Goal: Task Accomplishment & Management: Complete application form

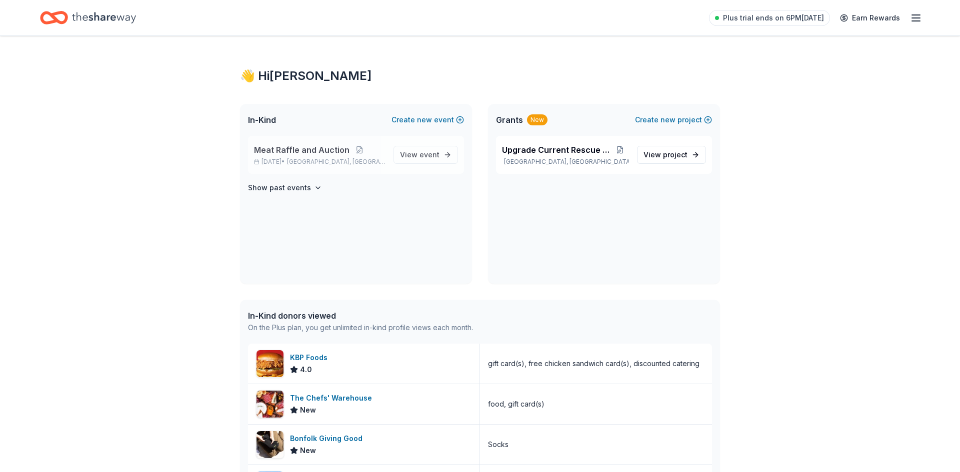
click at [315, 145] on span "Meat Raffle and Auction" at bounding box center [301, 150] width 95 height 12
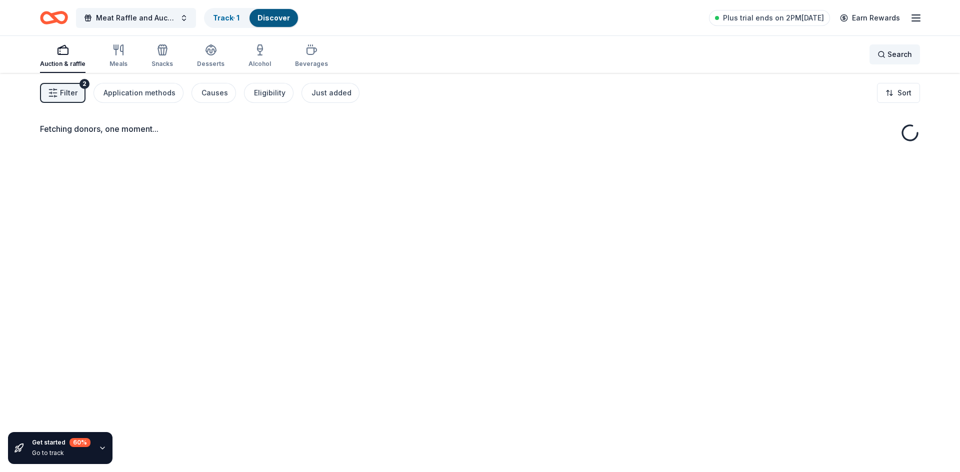
click at [893, 55] on span "Search" at bounding box center [899, 54] width 24 height 12
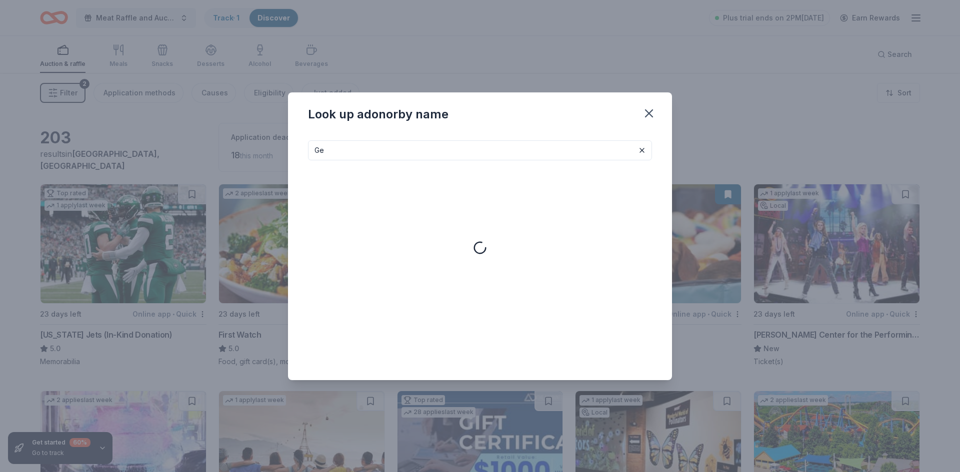
type input "G"
type input "R"
type input "Buffalo"
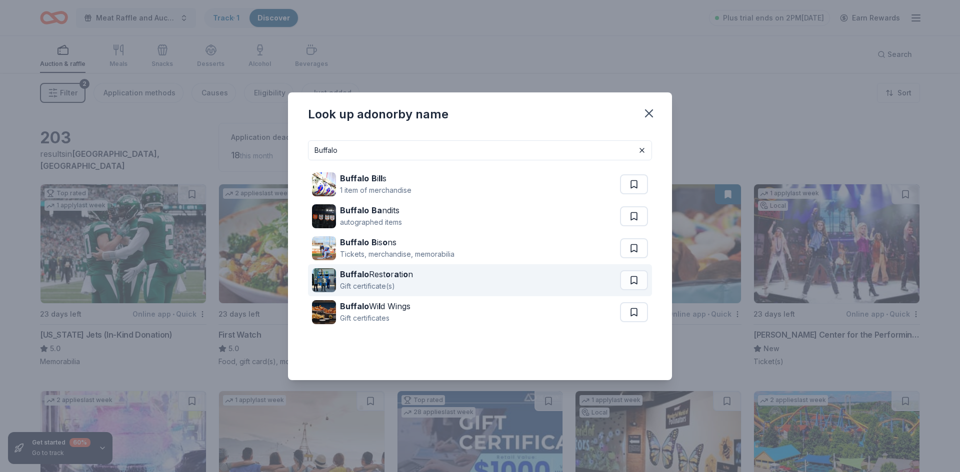
click at [378, 280] on div "Gift certificate(s)" at bounding box center [376, 286] width 73 height 12
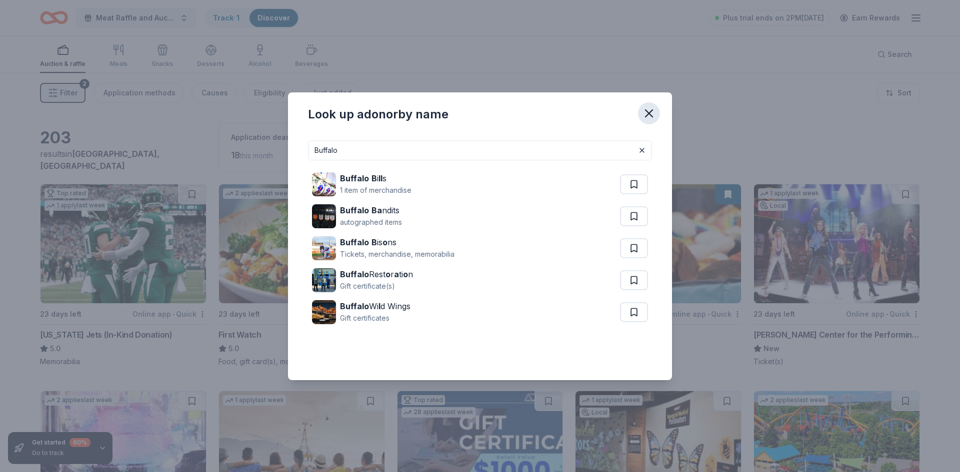
click at [652, 112] on icon "button" at bounding box center [649, 113] width 14 height 14
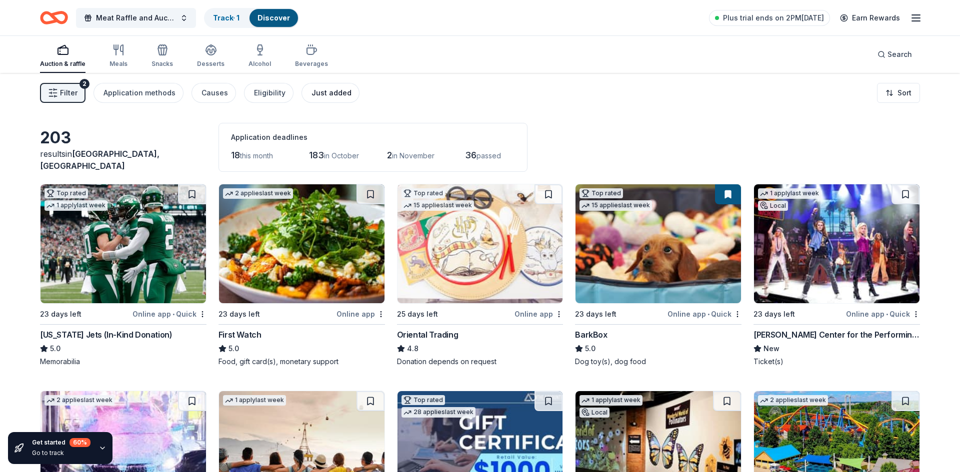
click at [320, 89] on div "Just added" at bounding box center [331, 93] width 40 height 12
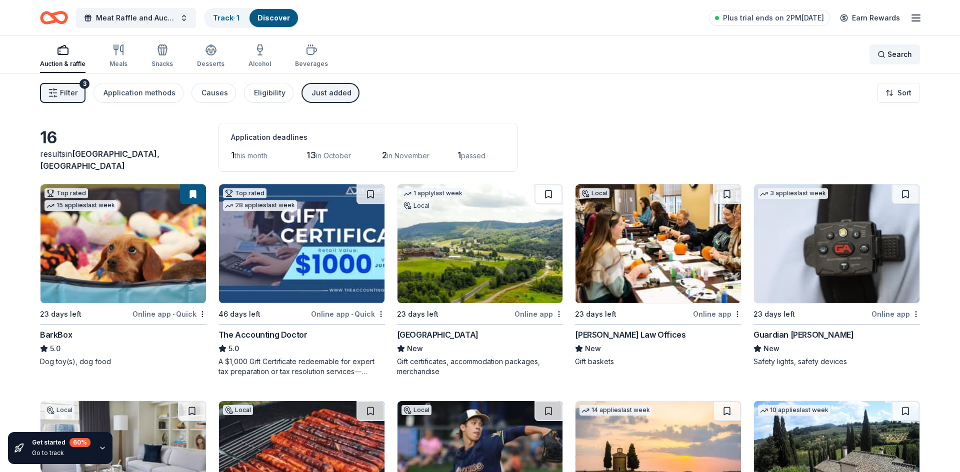
click at [892, 58] on span "Search" at bounding box center [899, 54] width 24 height 12
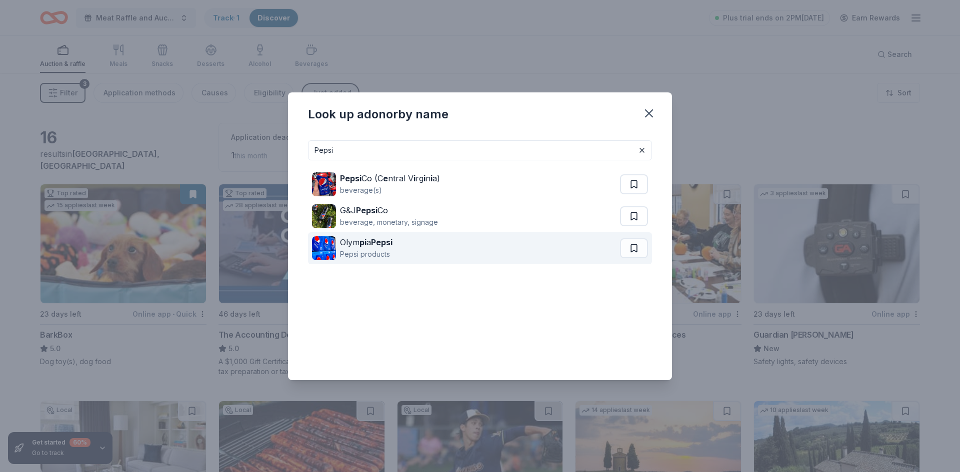
click at [373, 251] on div "Pepsi products" at bounding box center [366, 254] width 52 height 12
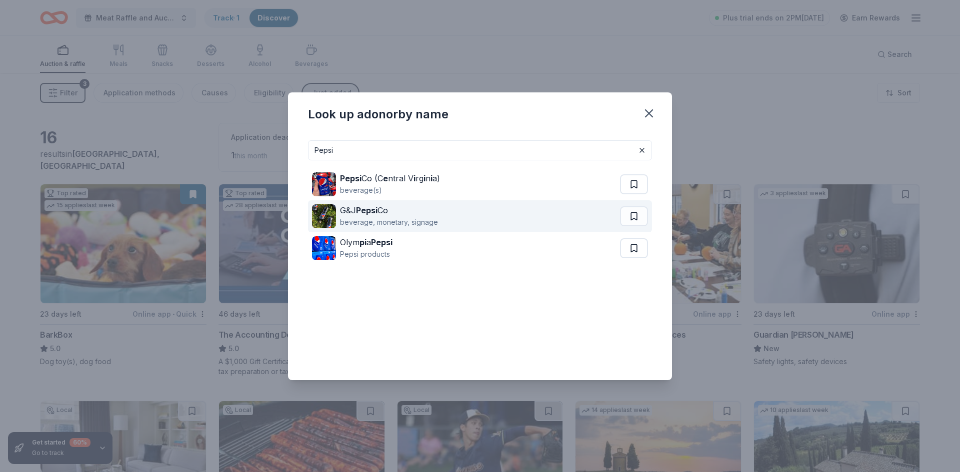
click at [364, 217] on div "beverage, monetary, signage" at bounding box center [389, 222] width 98 height 12
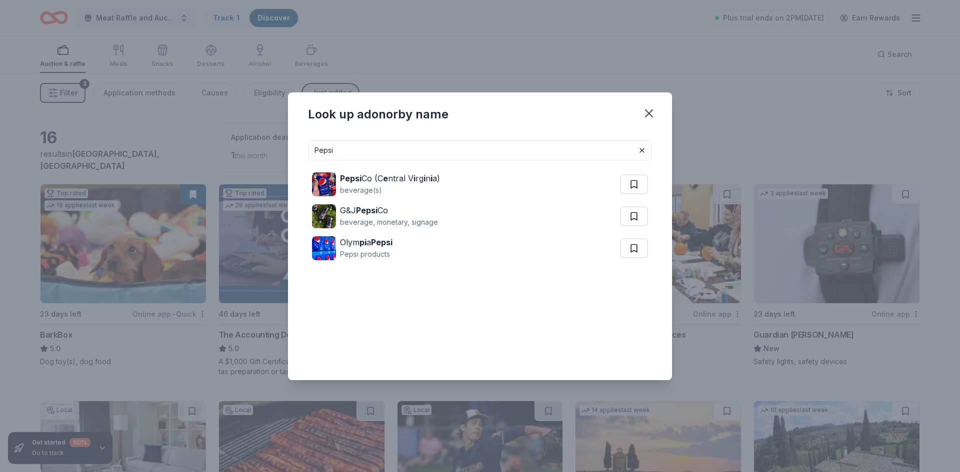
click at [375, 147] on input "Pepsi" at bounding box center [480, 150] width 344 height 20
type input "P"
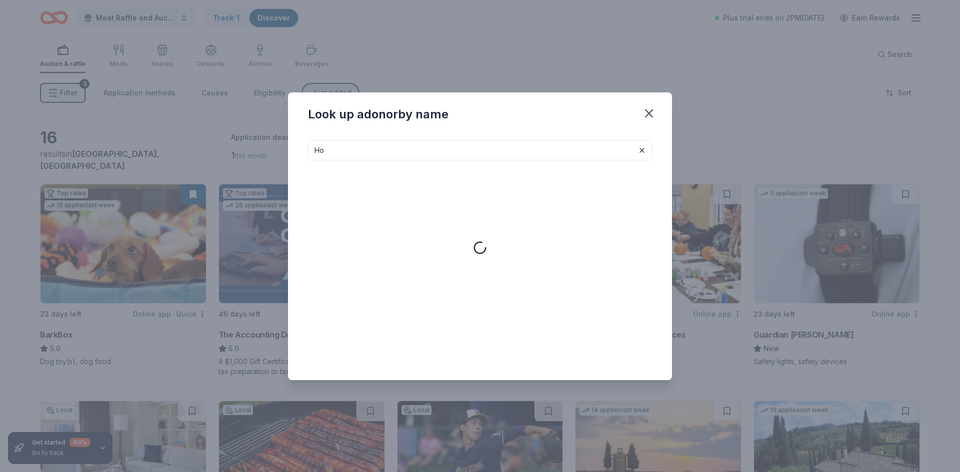
type input "H"
click at [650, 116] on icon "button" at bounding box center [649, 113] width 14 height 14
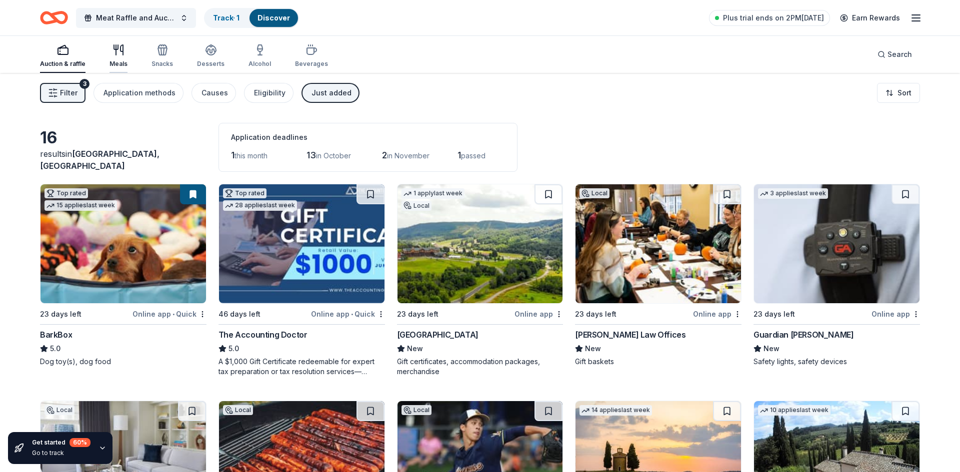
click at [120, 56] on div "Meals" at bounding box center [118, 56] width 18 height 24
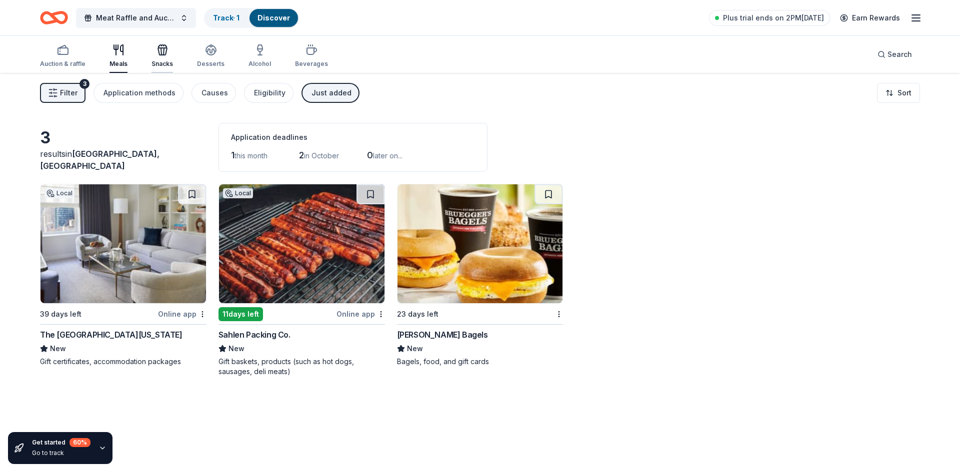
click at [159, 57] on div "Snacks" at bounding box center [161, 56] width 21 height 24
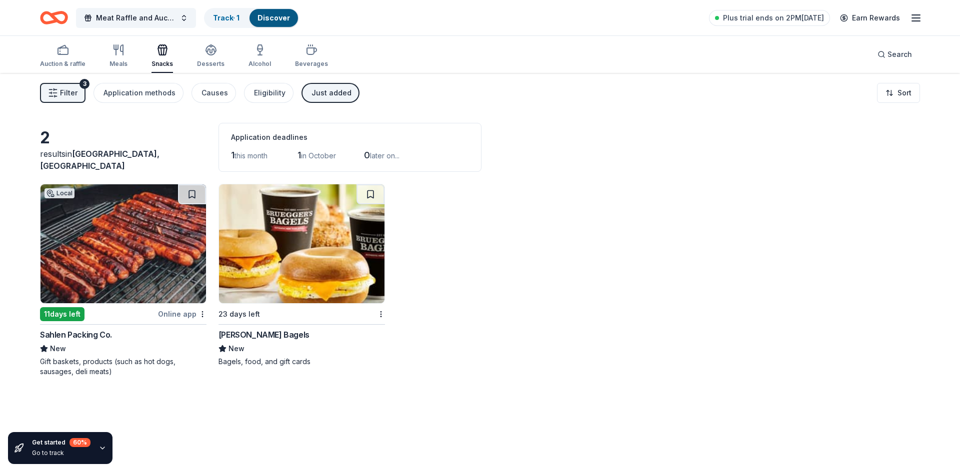
click at [124, 240] on img at bounding box center [122, 243] width 165 height 119
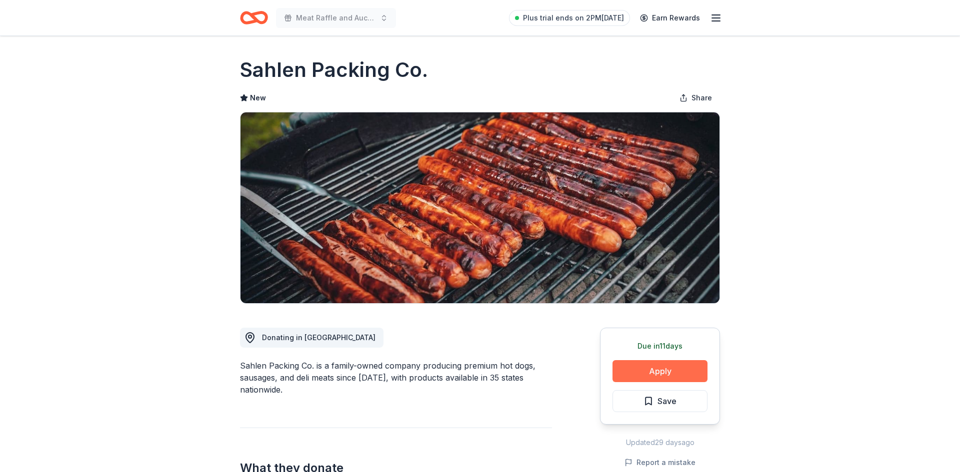
click at [667, 376] on button "Apply" at bounding box center [659, 371] width 95 height 22
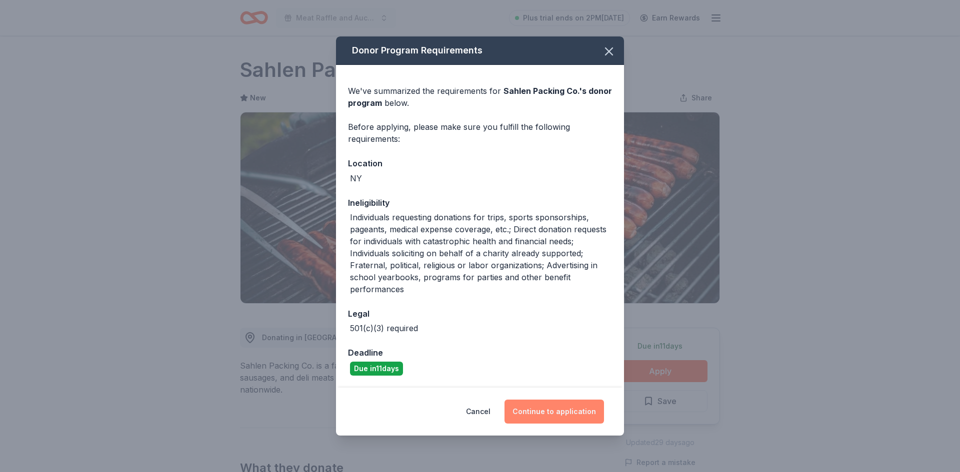
click at [559, 409] on button "Continue to application" at bounding box center [553, 412] width 99 height 24
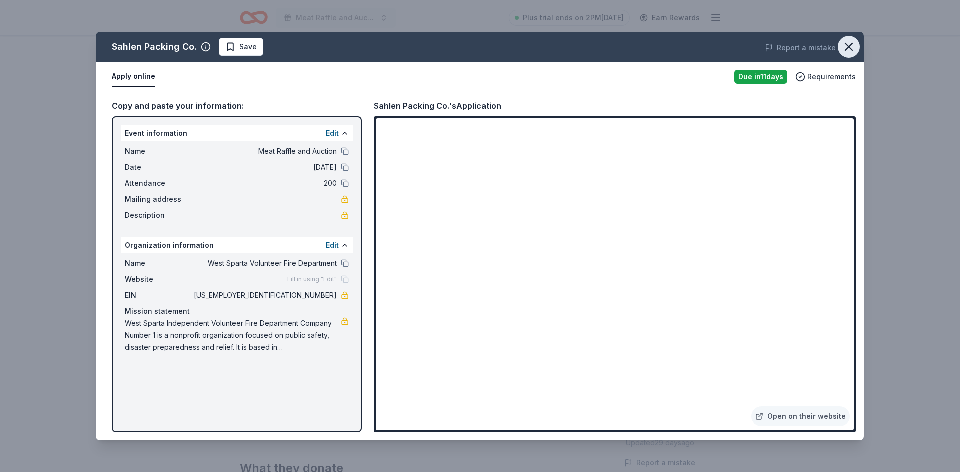
click at [845, 49] on icon "button" at bounding box center [849, 47] width 14 height 14
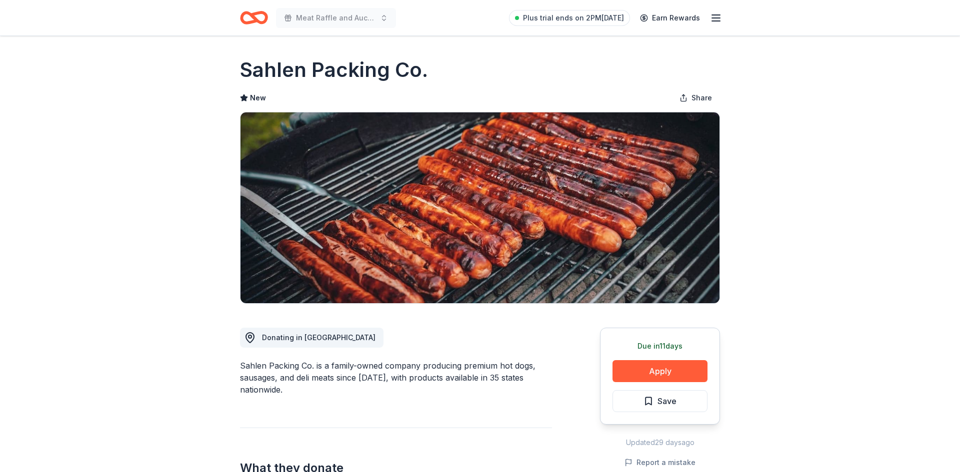
click at [260, 20] on icon "Home" at bounding box center [254, 17] width 28 height 23
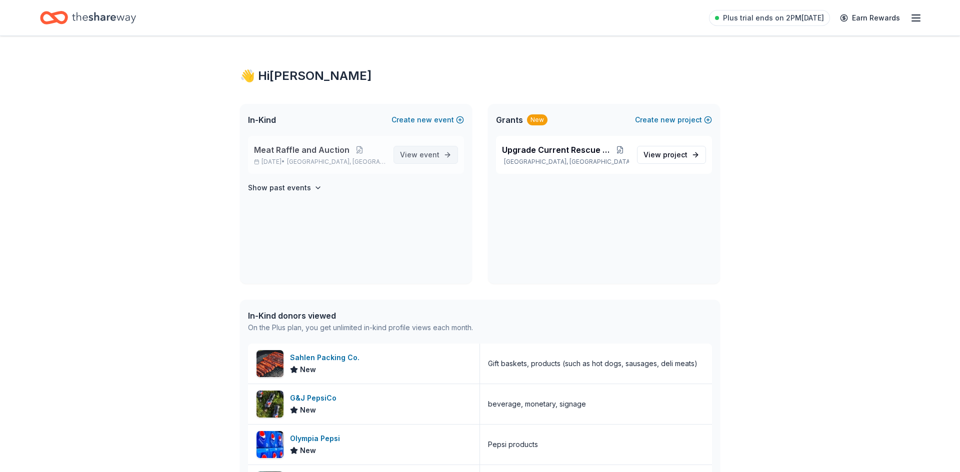
click at [418, 159] on span "View event" at bounding box center [419, 155] width 39 height 12
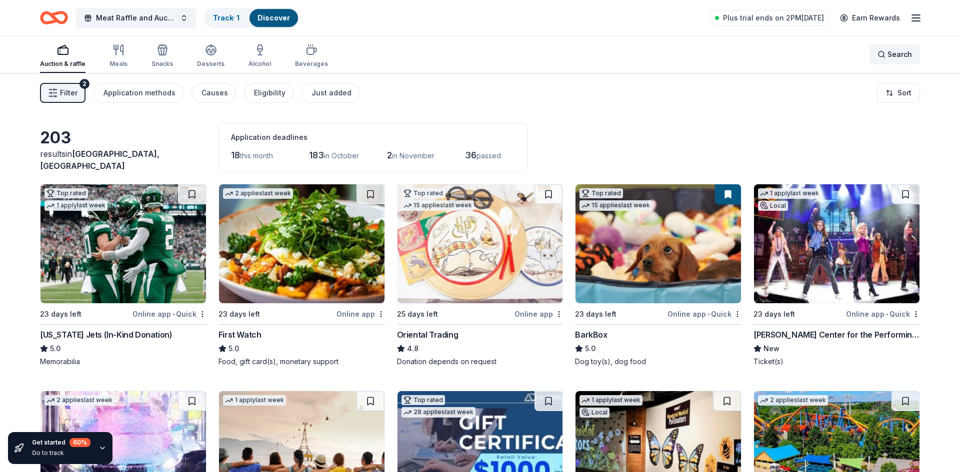
click at [880, 57] on div "Search" at bounding box center [894, 54] width 34 height 12
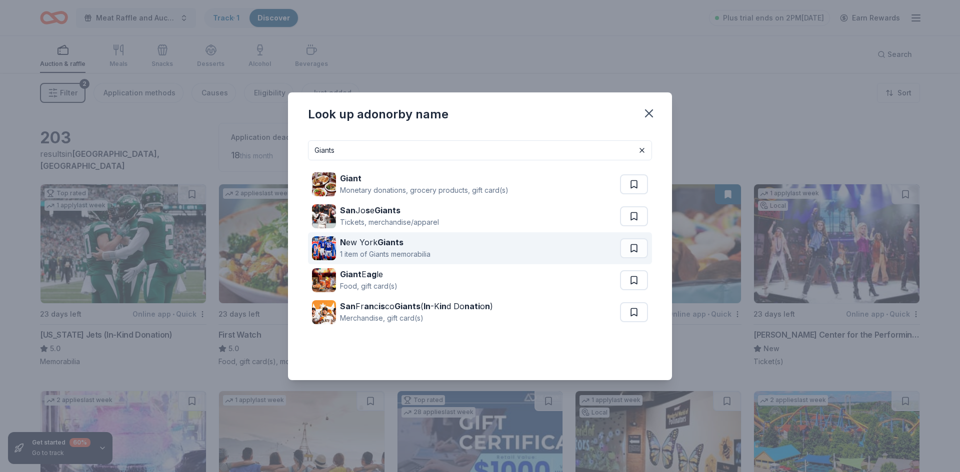
click at [400, 240] on strong "Giants" at bounding box center [390, 242] width 26 height 10
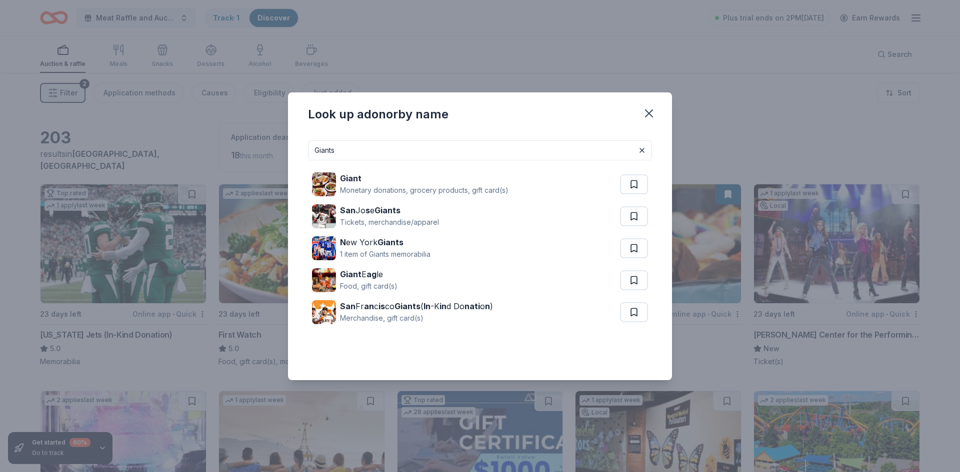
click at [421, 146] on input "Giants" at bounding box center [480, 150] width 344 height 20
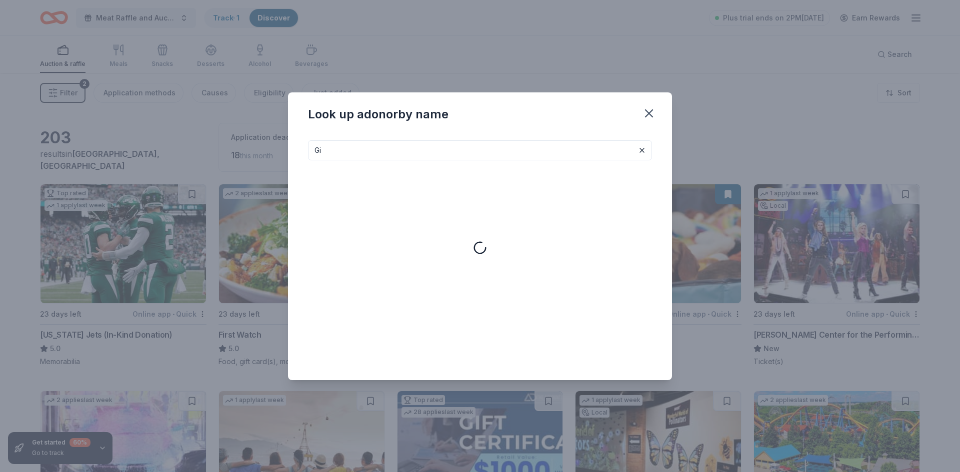
type input "G"
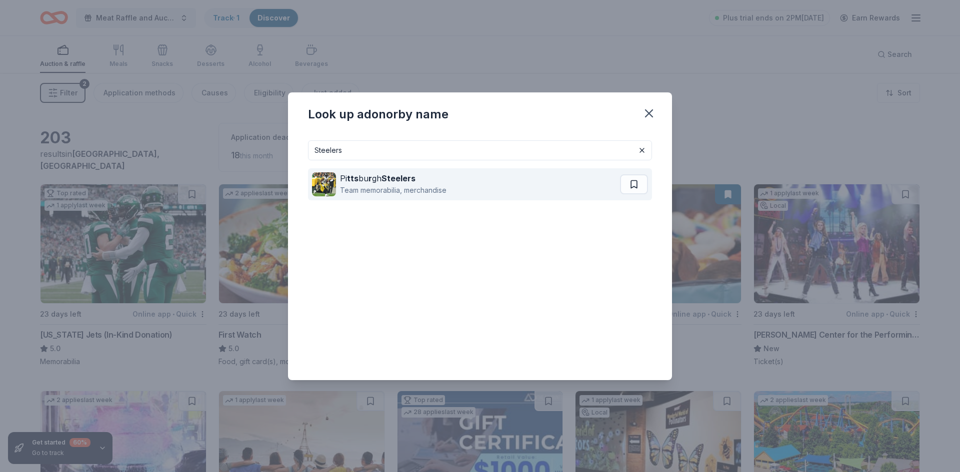
click at [354, 182] on strong "tts" at bounding box center [352, 178] width 11 height 10
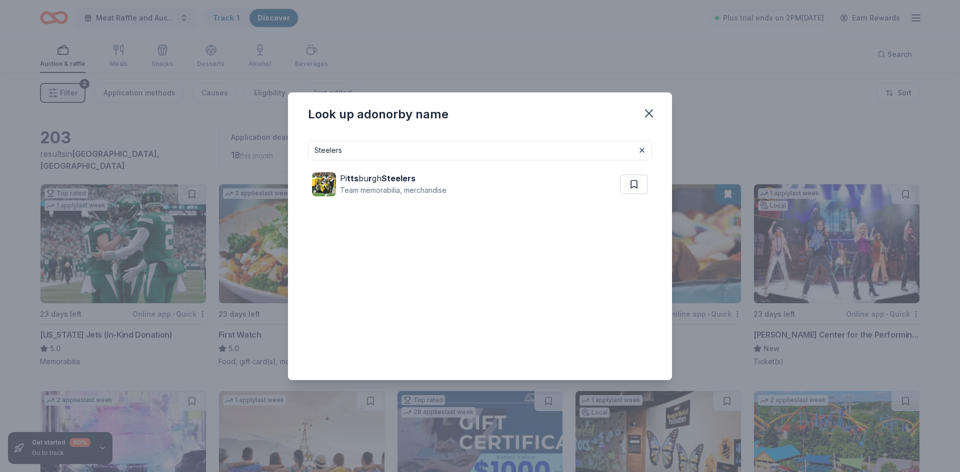
click at [376, 150] on input "Steelers" at bounding box center [480, 150] width 344 height 20
type input "S"
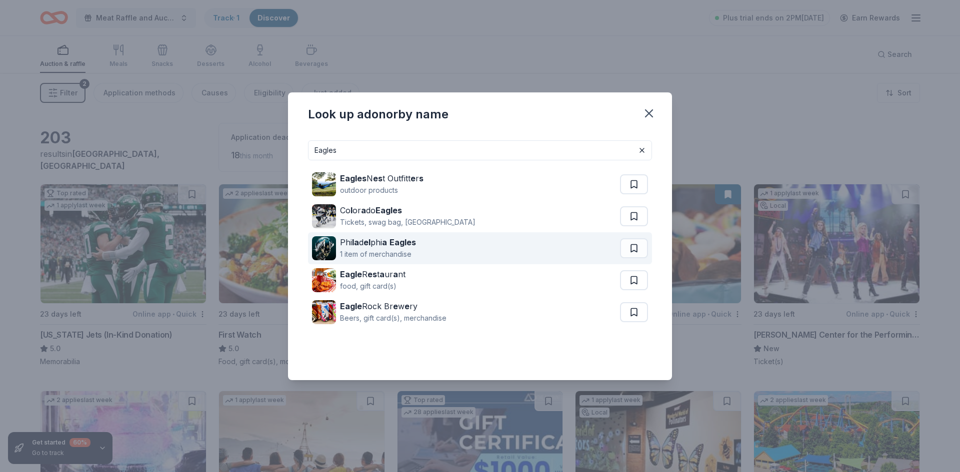
click at [369, 246] on strong "el" at bounding box center [366, 242] width 7 height 10
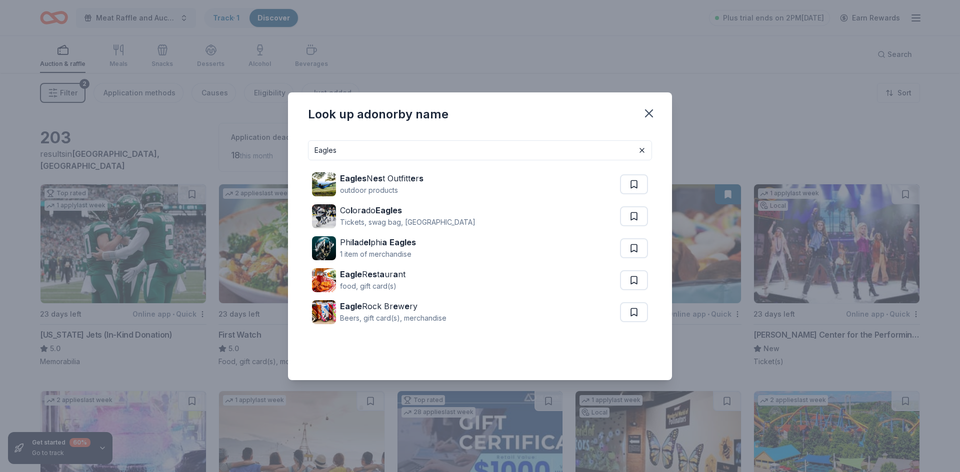
click at [349, 159] on input "Eagles" at bounding box center [480, 150] width 344 height 20
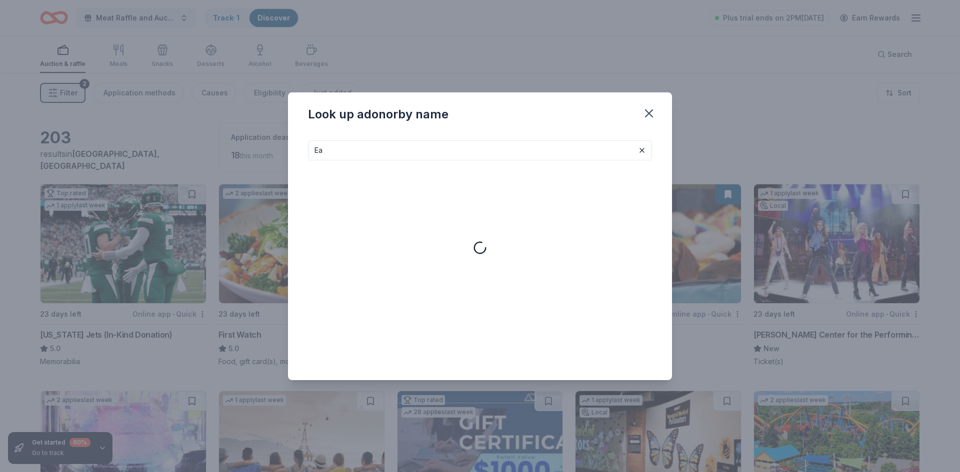
type input "E"
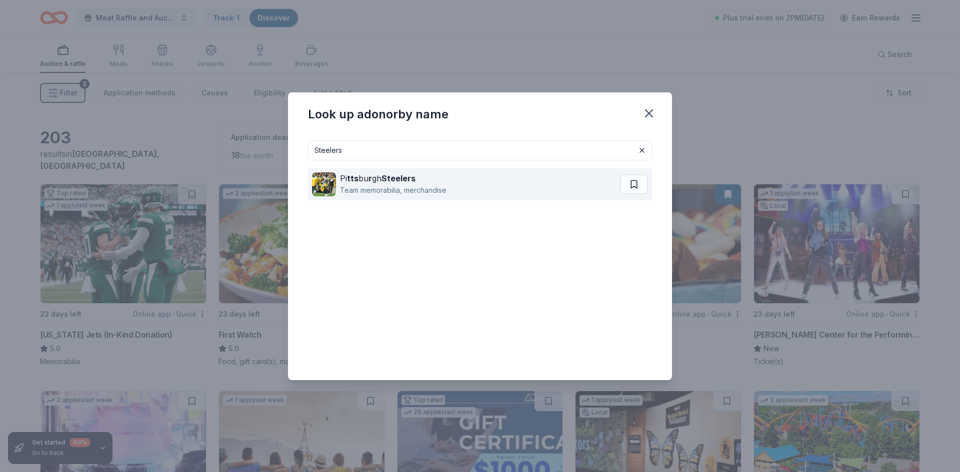
click at [364, 185] on div "Team memorabilia, merchandise" at bounding box center [393, 190] width 106 height 12
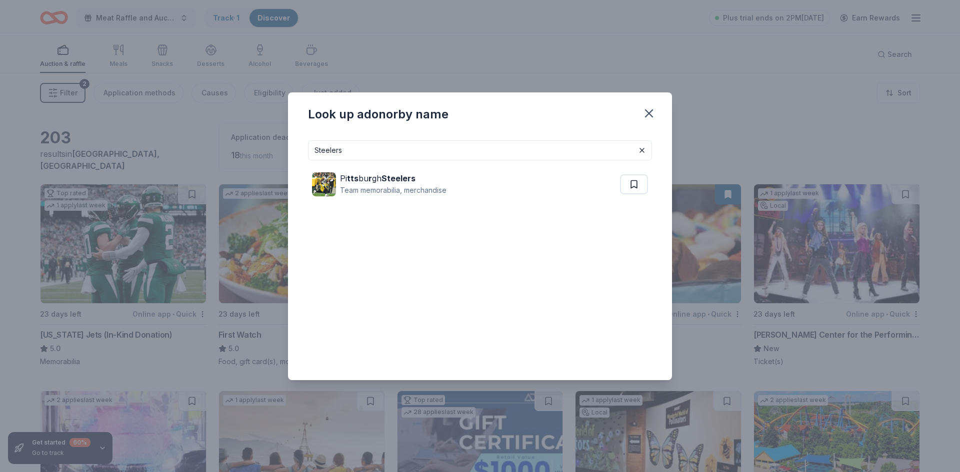
click at [386, 144] on input "Steelers" at bounding box center [480, 150] width 344 height 20
type input "S"
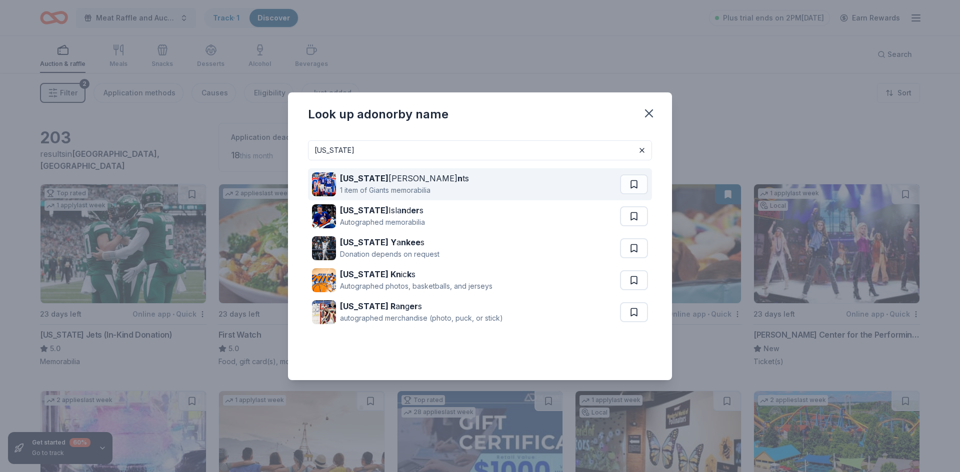
type input "New York"
click at [363, 184] on div "1 item of Giants memorabilia" at bounding box center [404, 190] width 129 height 12
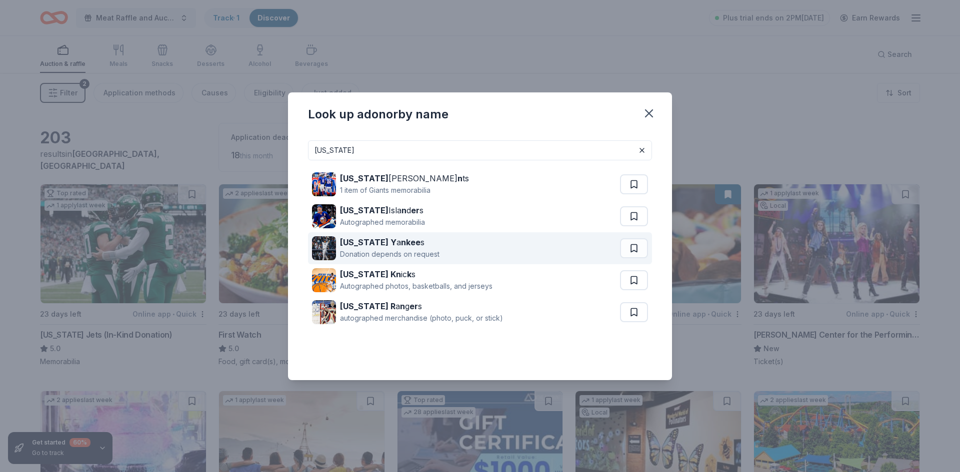
click at [382, 252] on div "Donation depends on request" at bounding box center [389, 254] width 99 height 12
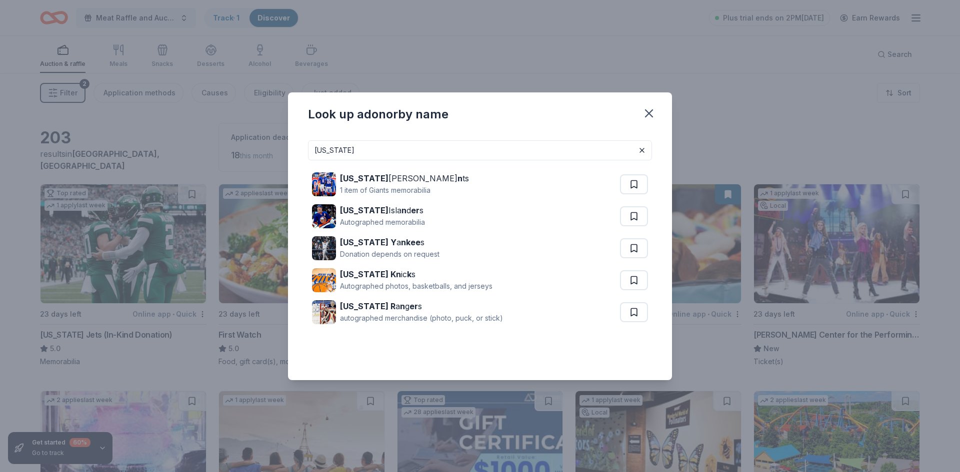
click at [377, 148] on input "New York" at bounding box center [480, 150] width 344 height 20
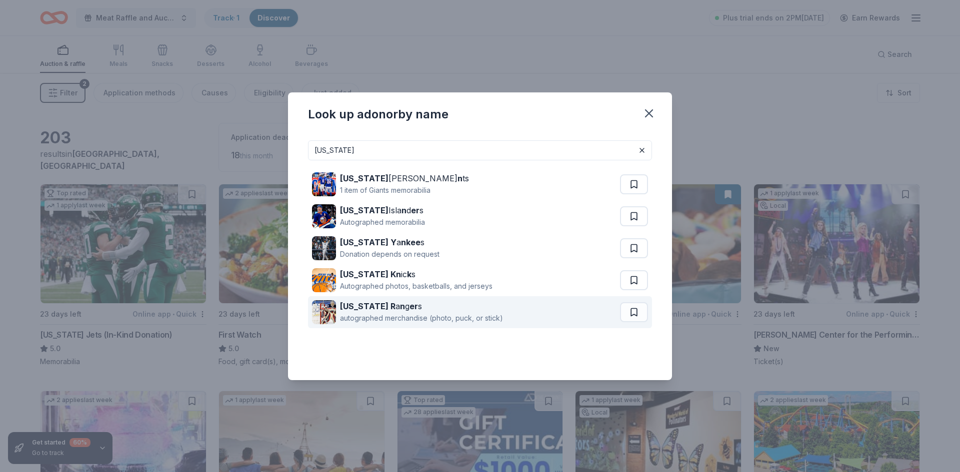
click at [362, 310] on strong "New York R" at bounding box center [367, 306] width 55 height 10
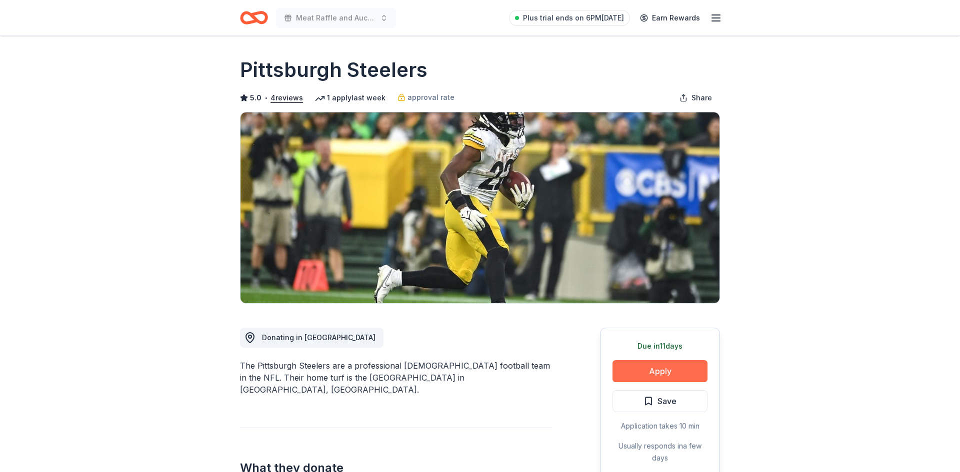
click at [657, 370] on button "Apply" at bounding box center [659, 371] width 95 height 22
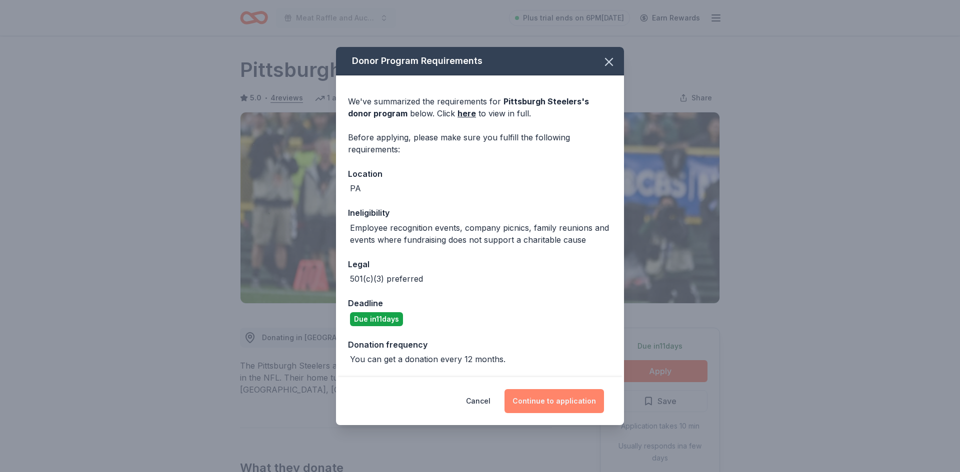
click at [549, 403] on button "Continue to application" at bounding box center [553, 401] width 99 height 24
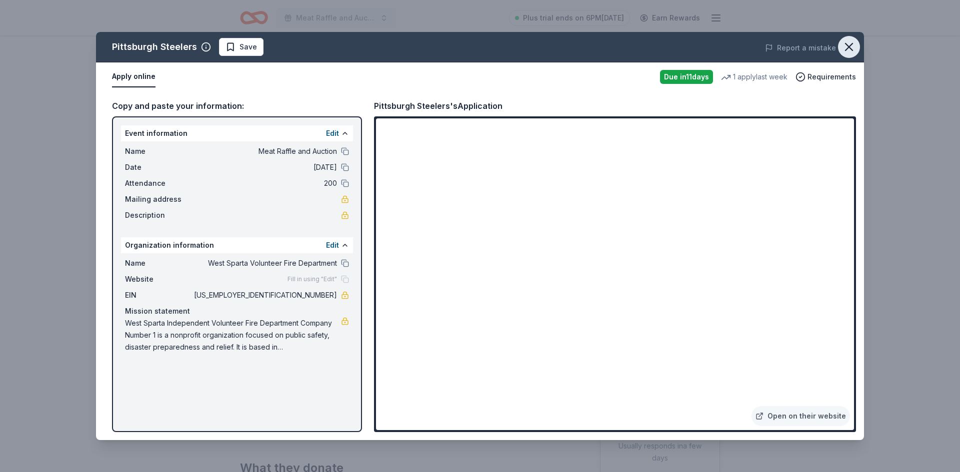
click at [847, 53] on icon "button" at bounding box center [849, 47] width 14 height 14
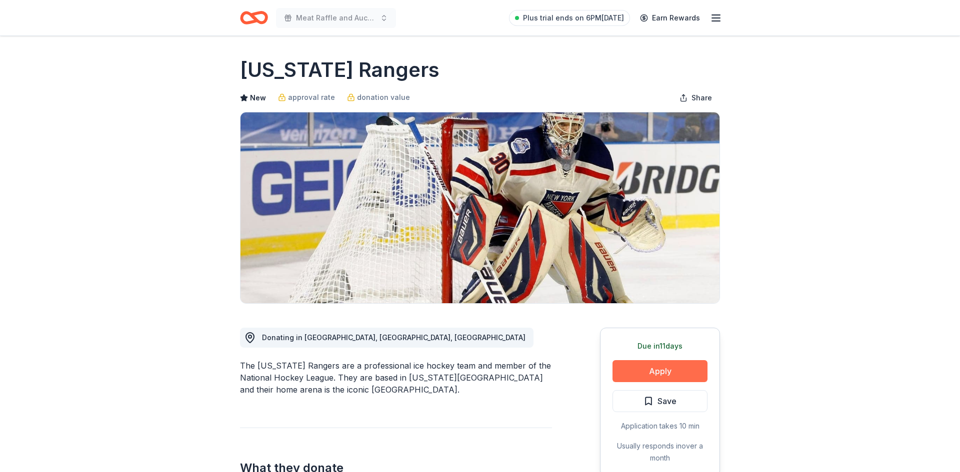
click at [656, 375] on button "Apply" at bounding box center [659, 371] width 95 height 22
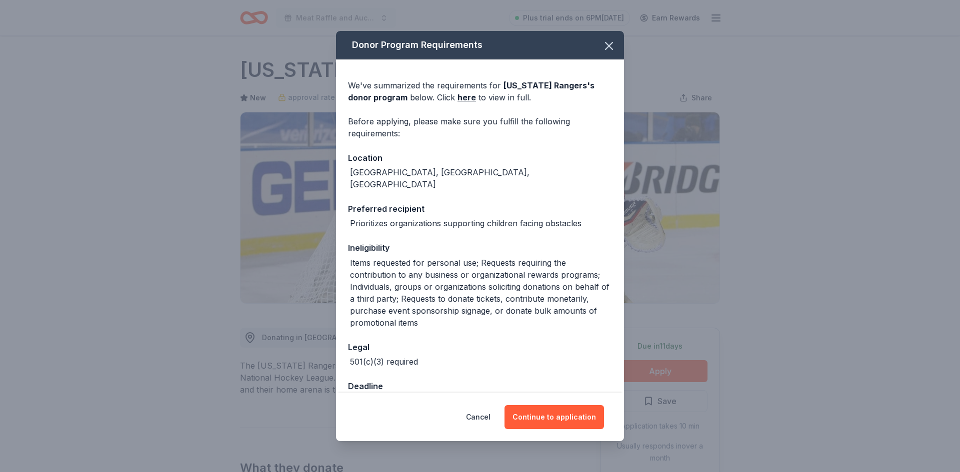
scroll to position [94, 0]
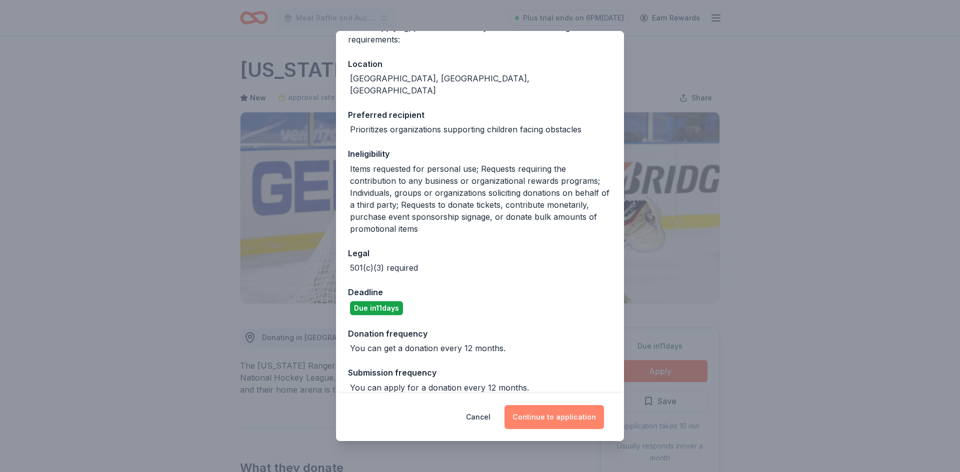
click at [554, 415] on button "Continue to application" at bounding box center [553, 417] width 99 height 24
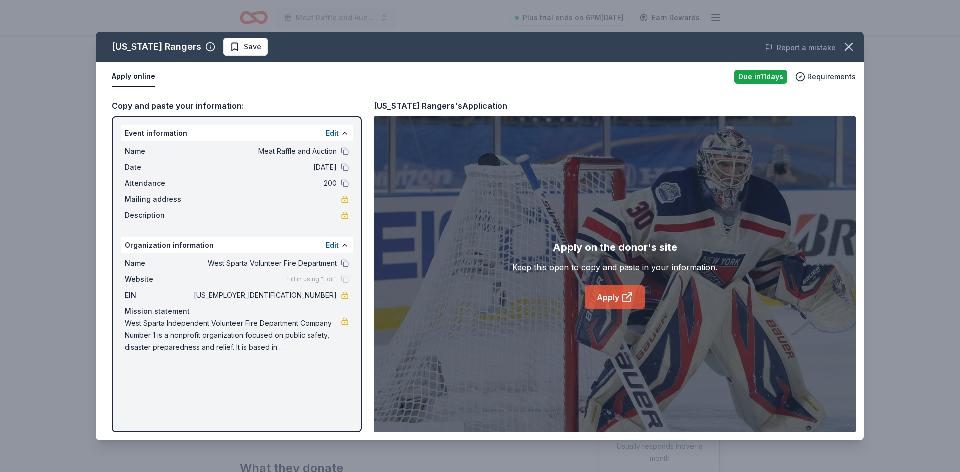
click at [616, 300] on link "Apply" at bounding box center [615, 297] width 60 height 24
